Goal: Navigation & Orientation: Find specific page/section

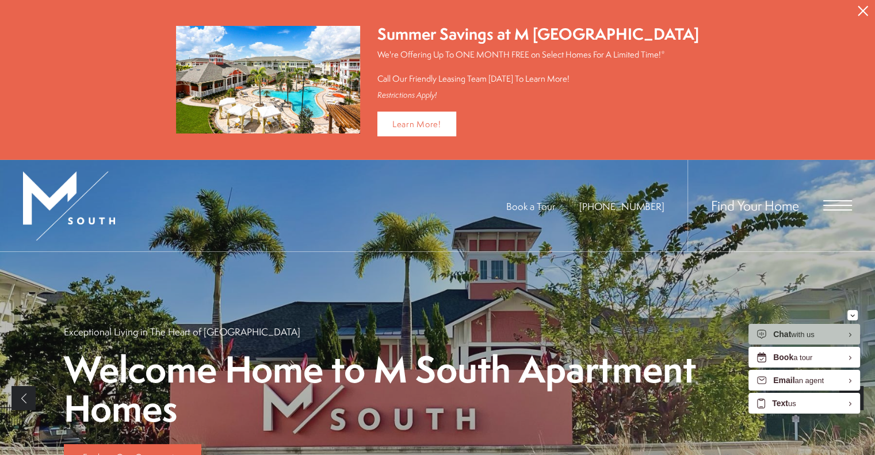
click at [830, 201] on span "Open Menu" at bounding box center [837, 205] width 29 height 10
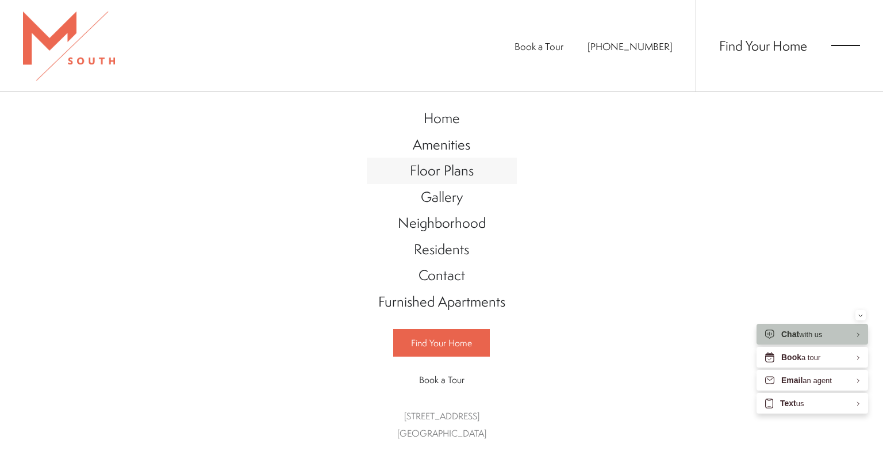
click at [431, 163] on span "Floor Plans" at bounding box center [442, 170] width 64 height 20
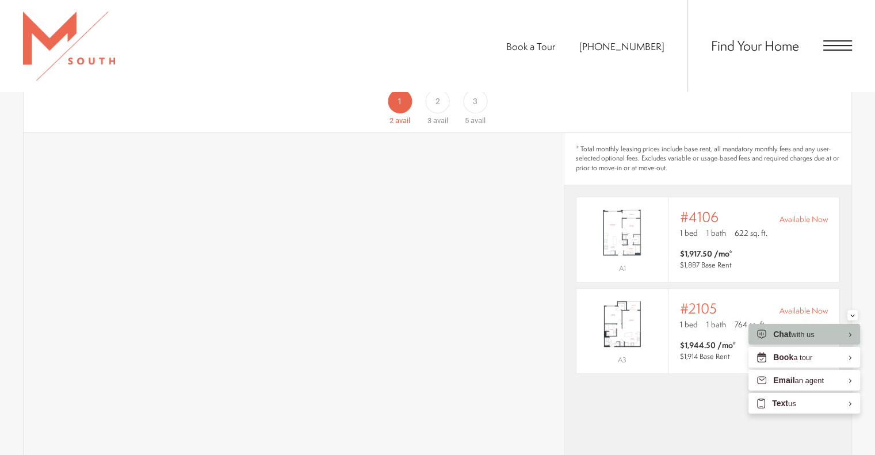
scroll to position [805, 0]
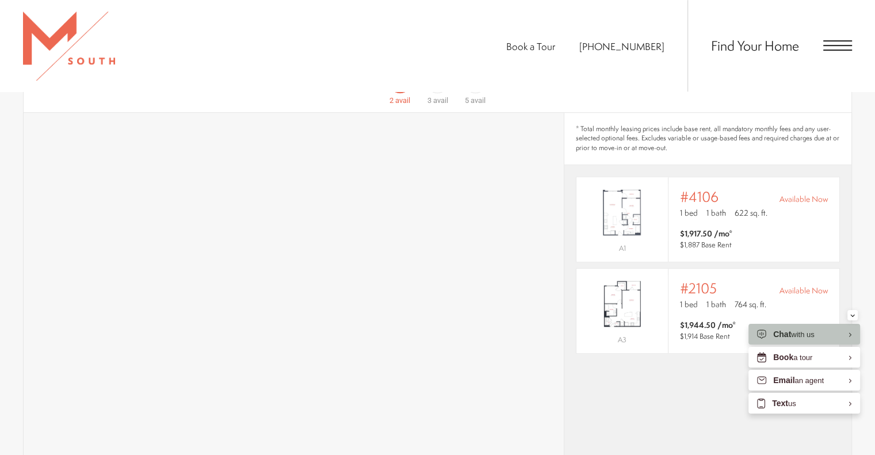
click at [684, 381] on div "* Total monthly leasing prices include base rent, all mandatory monthly fees an…" at bounding box center [707, 345] width 287 height 465
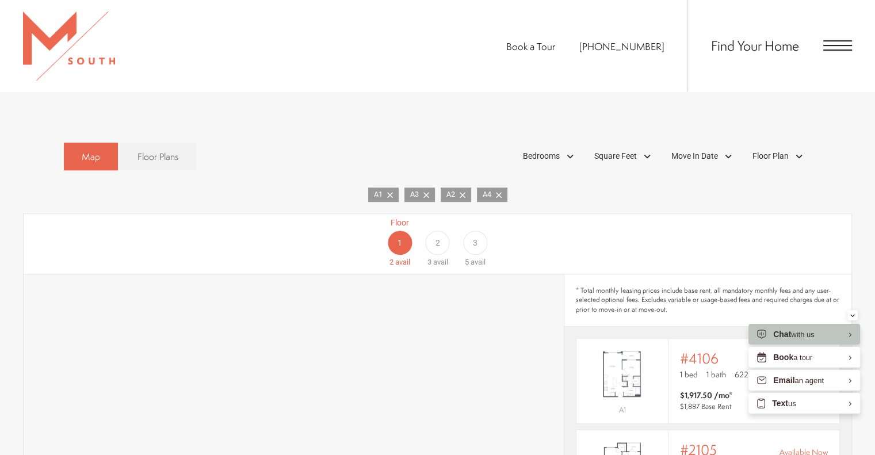
scroll to position [633, 0]
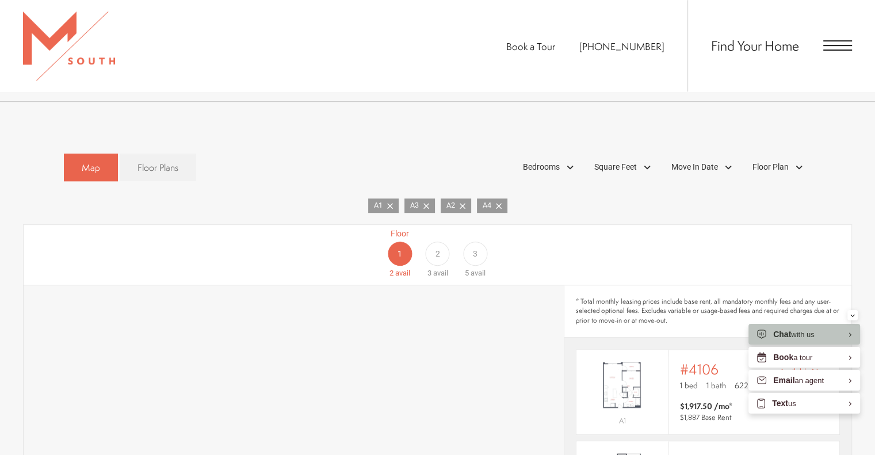
click at [440, 243] on div "2" at bounding box center [437, 254] width 24 height 24
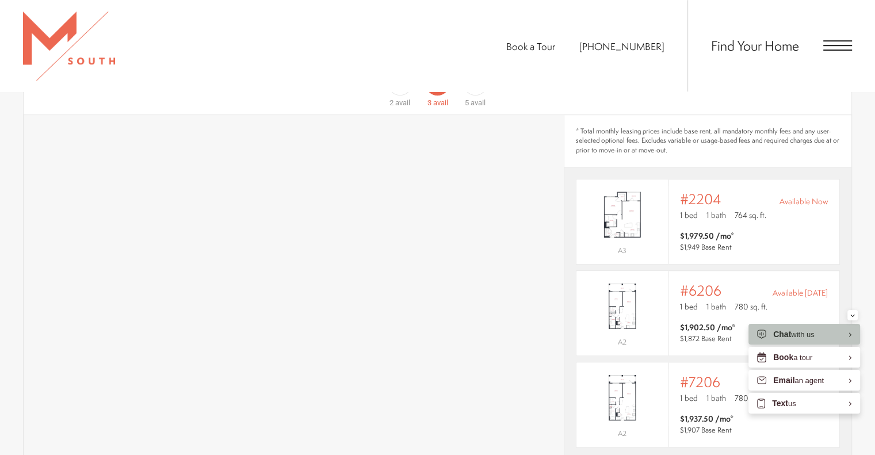
scroll to position [863, 0]
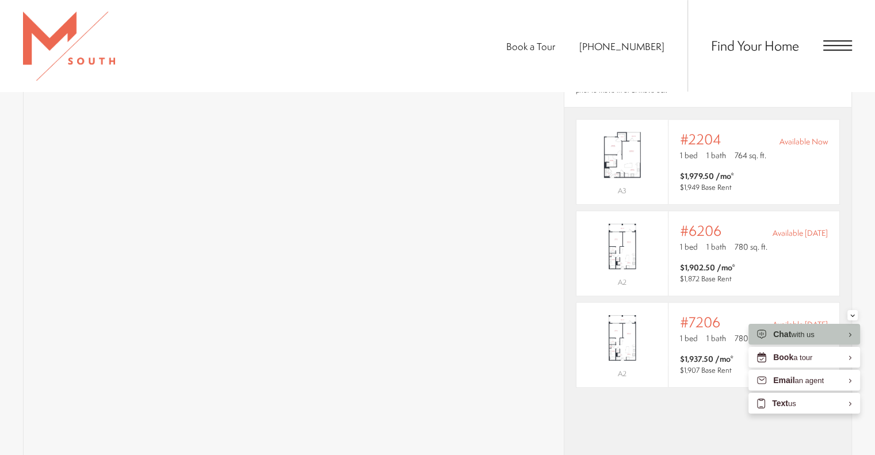
click at [680, 411] on div "* Total monthly leasing prices include base rent, all mandatory monthly fees an…" at bounding box center [707, 287] width 287 height 465
